Goal: Transaction & Acquisition: Purchase product/service

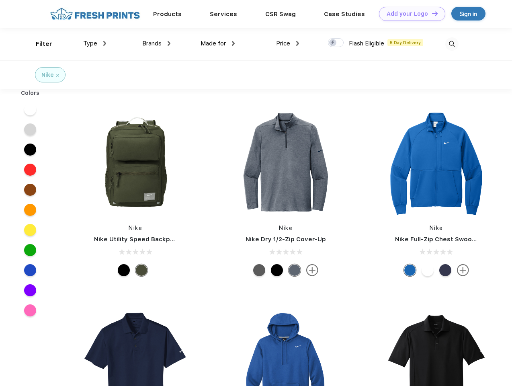
scroll to position [0, 0]
click at [409, 14] on link "Add your Logo Design Tool" at bounding box center [412, 14] width 66 height 14
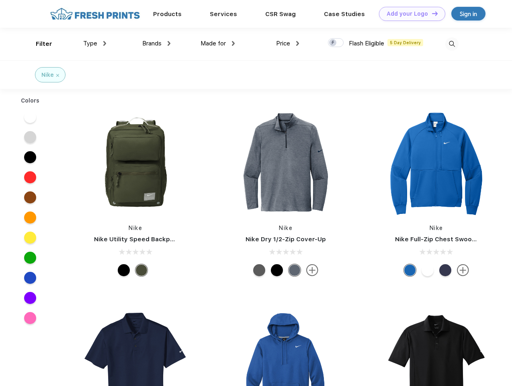
click at [0, 0] on div "Design Tool" at bounding box center [0, 0] width 0 height 0
click at [432, 13] on link "Add your Logo Design Tool" at bounding box center [412, 14] width 66 height 14
click at [39, 44] on div "Filter" at bounding box center [44, 43] width 16 height 9
click at [95, 43] on span "Type" at bounding box center [90, 43] width 14 height 7
click at [156, 43] on span "Brands" at bounding box center [151, 43] width 19 height 7
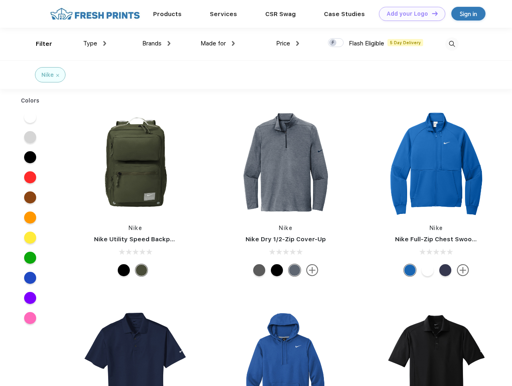
click at [218, 43] on span "Made for" at bounding box center [213, 43] width 25 height 7
click at [288, 43] on span "Price" at bounding box center [283, 43] width 14 height 7
click at [336, 43] on div at bounding box center [336, 42] width 16 height 9
click at [333, 43] on input "checkbox" at bounding box center [330, 40] width 5 height 5
click at [452, 44] on img at bounding box center [452, 43] width 13 height 13
